Goal: Task Accomplishment & Management: Complete application form

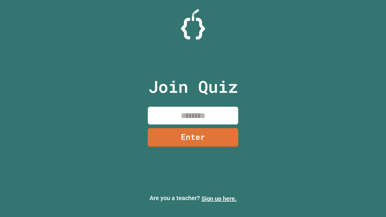
click at [219, 199] on link "Sign up here." at bounding box center [218, 198] width 35 height 7
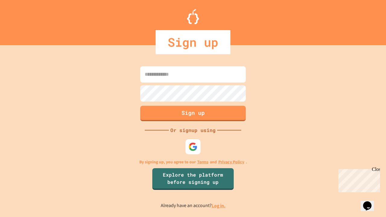
click at [219, 205] on link "Log in." at bounding box center [218, 205] width 14 height 6
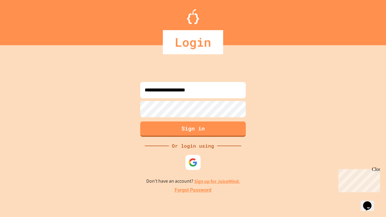
type input "**********"
